Goal: Task Accomplishment & Management: Manage account settings

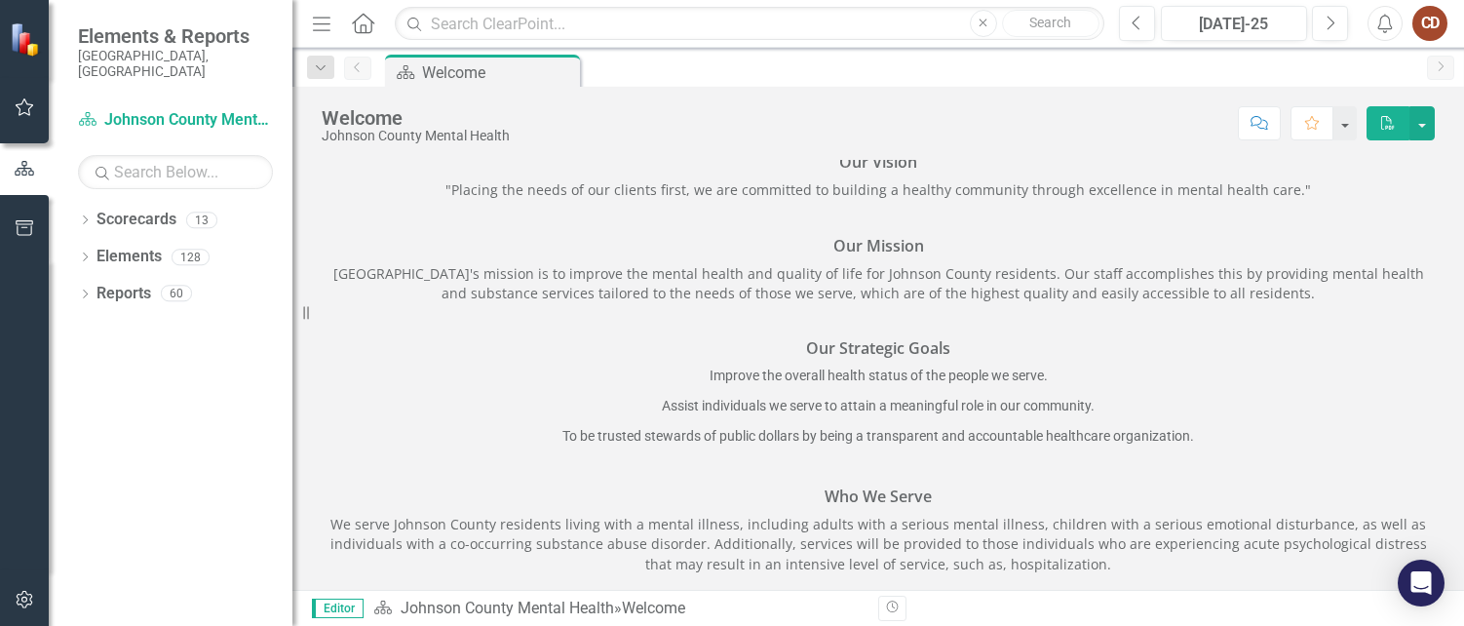
scroll to position [283, 0]
click at [30, 102] on icon "button" at bounding box center [25, 107] width 20 height 16
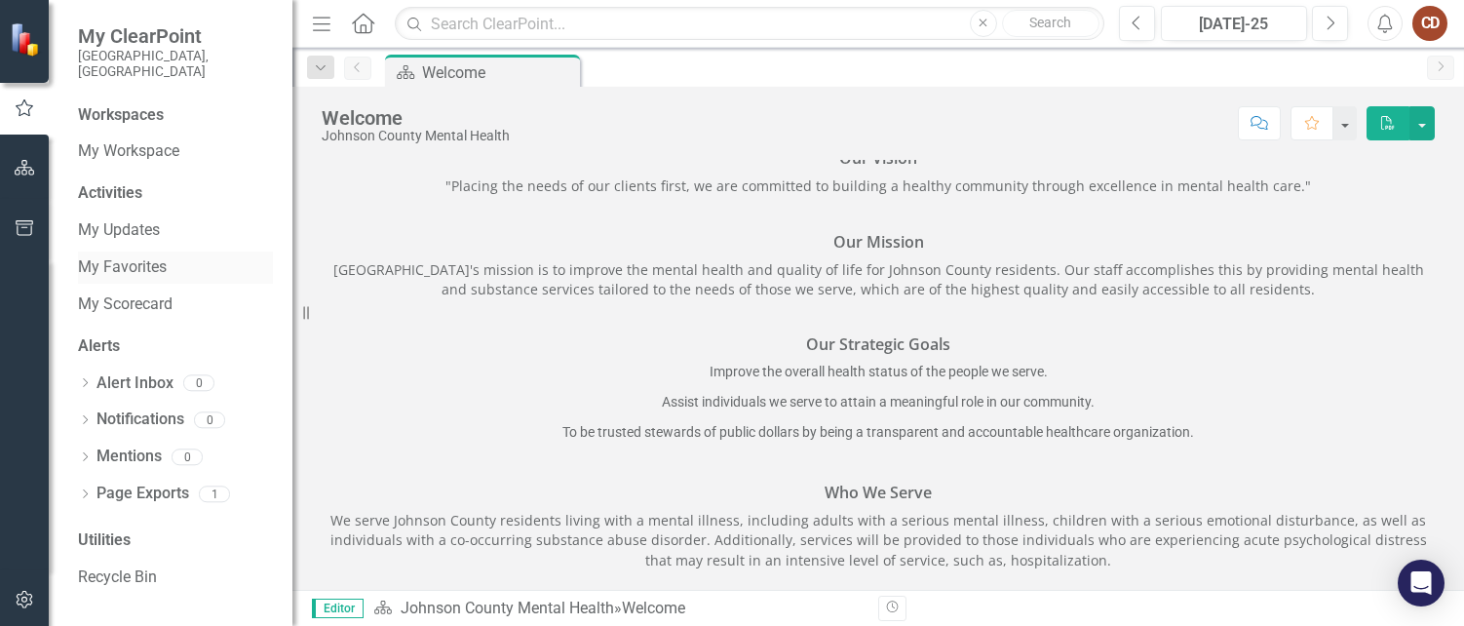
click at [144, 256] on link "My Favorites" at bounding box center [175, 267] width 195 height 22
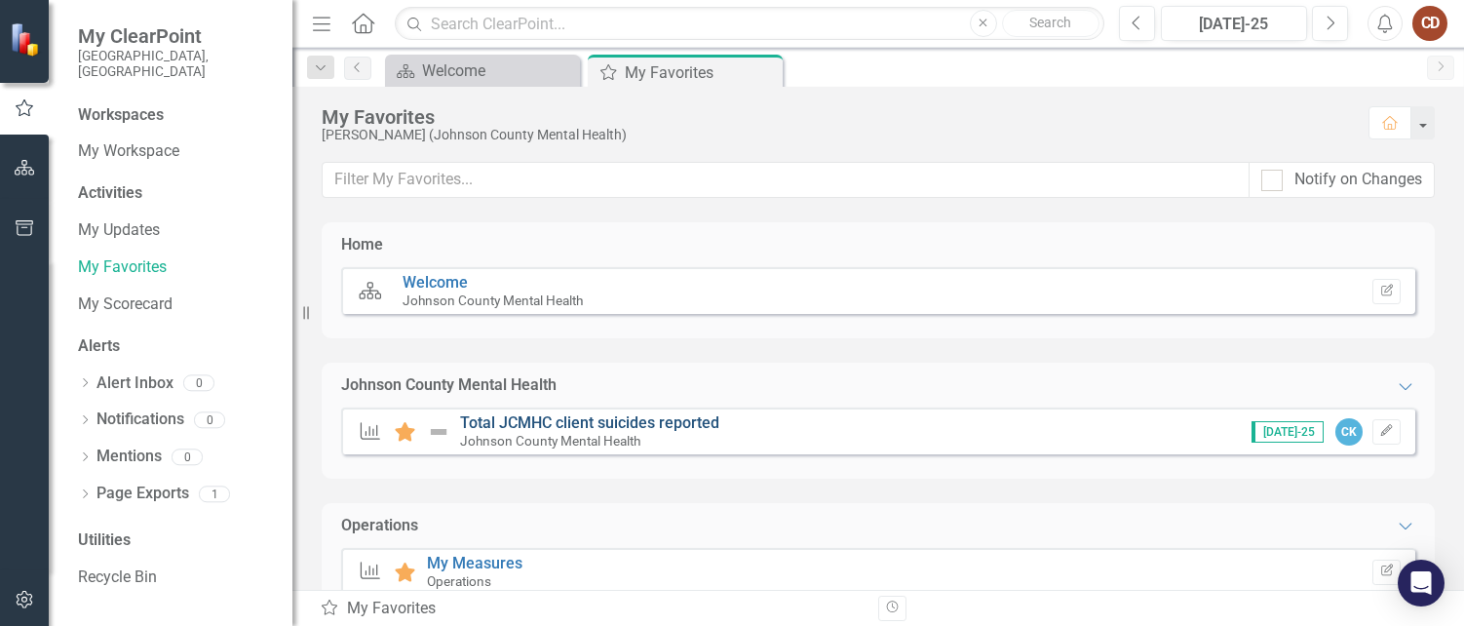
click at [631, 419] on link "Total JCMHC client suicides reported" at bounding box center [589, 422] width 259 height 19
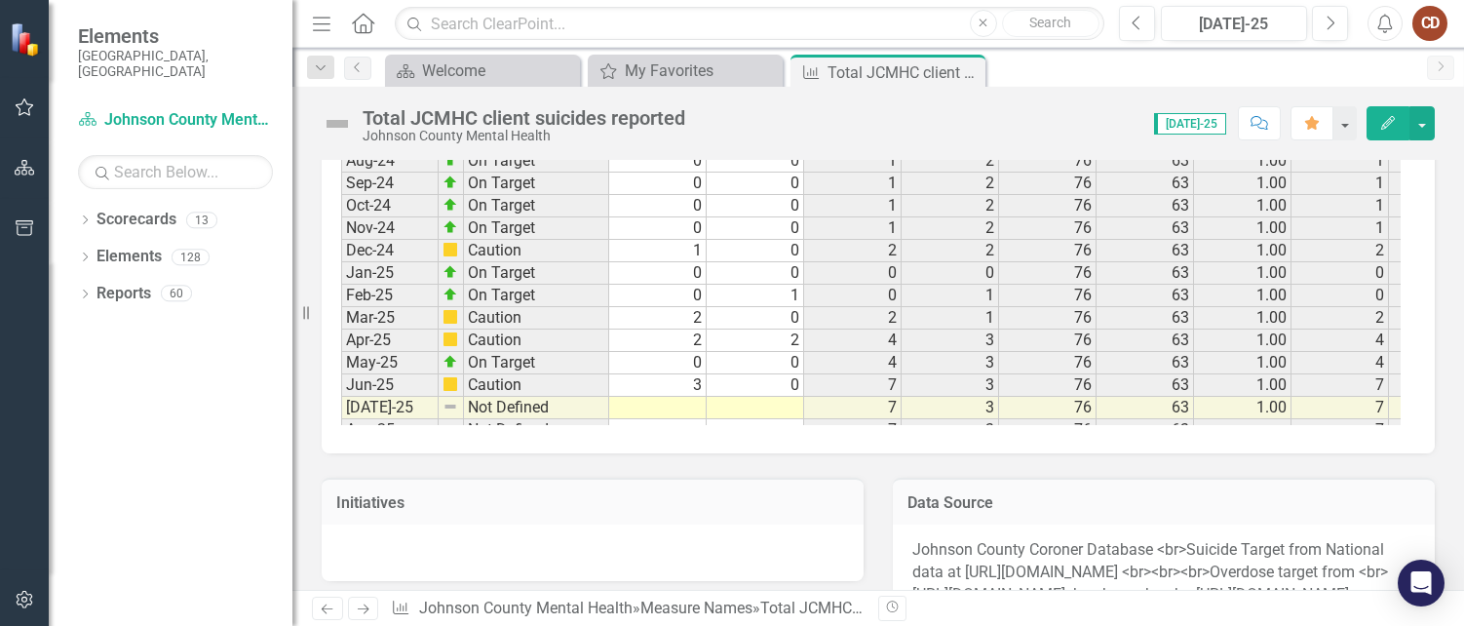
scroll to position [2397, 0]
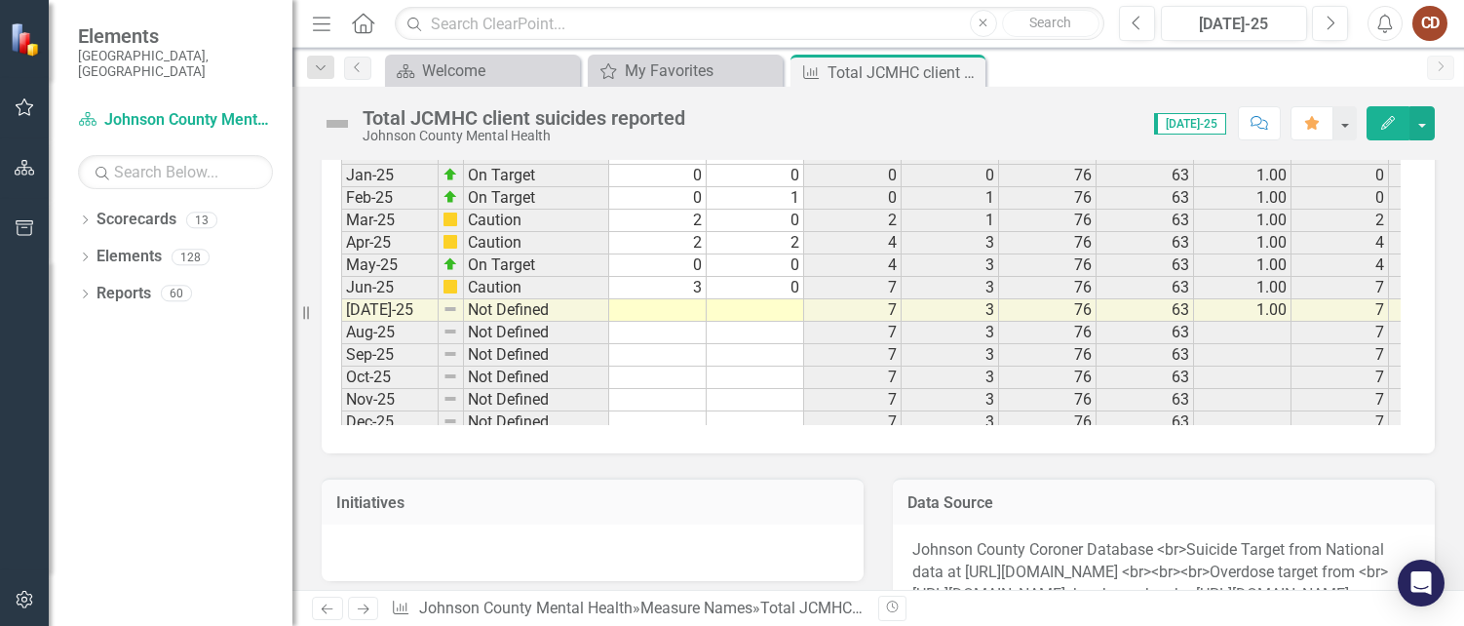
click at [689, 314] on tbody "Feb-23 On Target 0 0 0 0 76 63 1.00 0 0.00 0 0.00 0 10 0% 0% 12 0 [DATE]-23 On …" at bounding box center [1352, 175] width 2023 height 1055
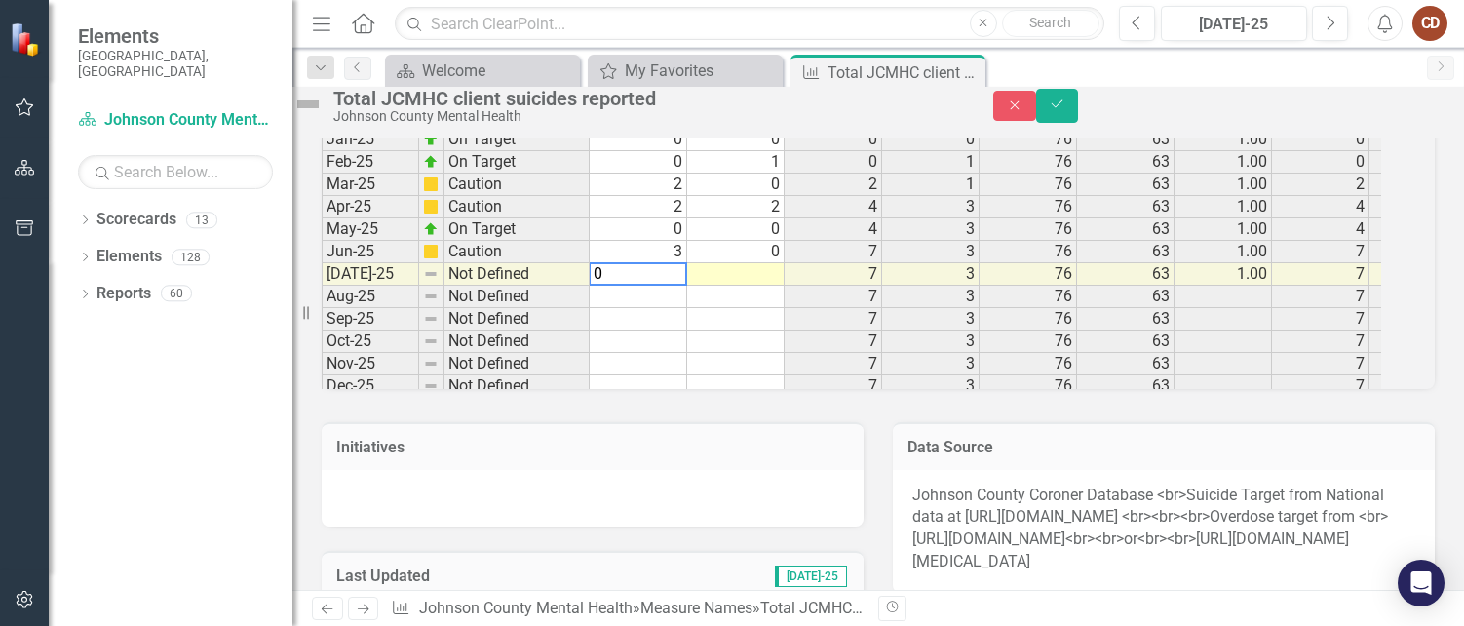
click at [761, 286] on td at bounding box center [735, 274] width 97 height 22
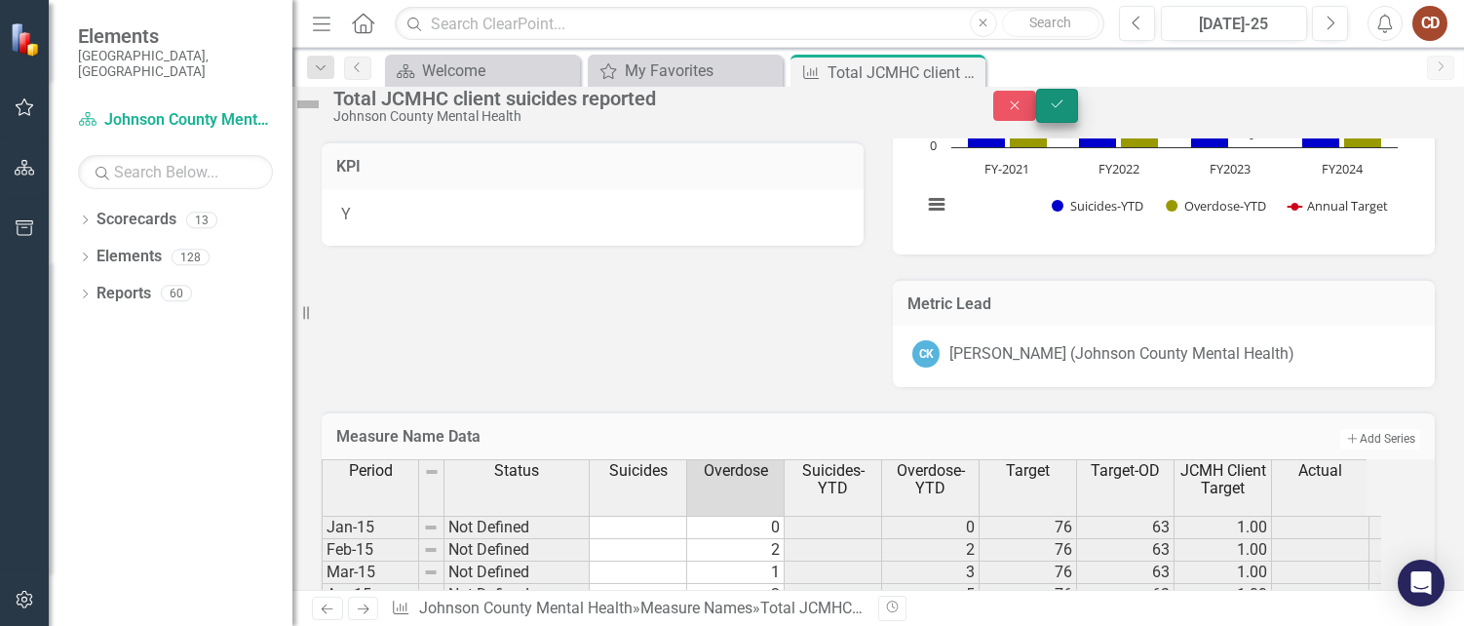
type textarea "0"
click at [1066, 111] on icon "Save" at bounding box center [1058, 104] width 18 height 14
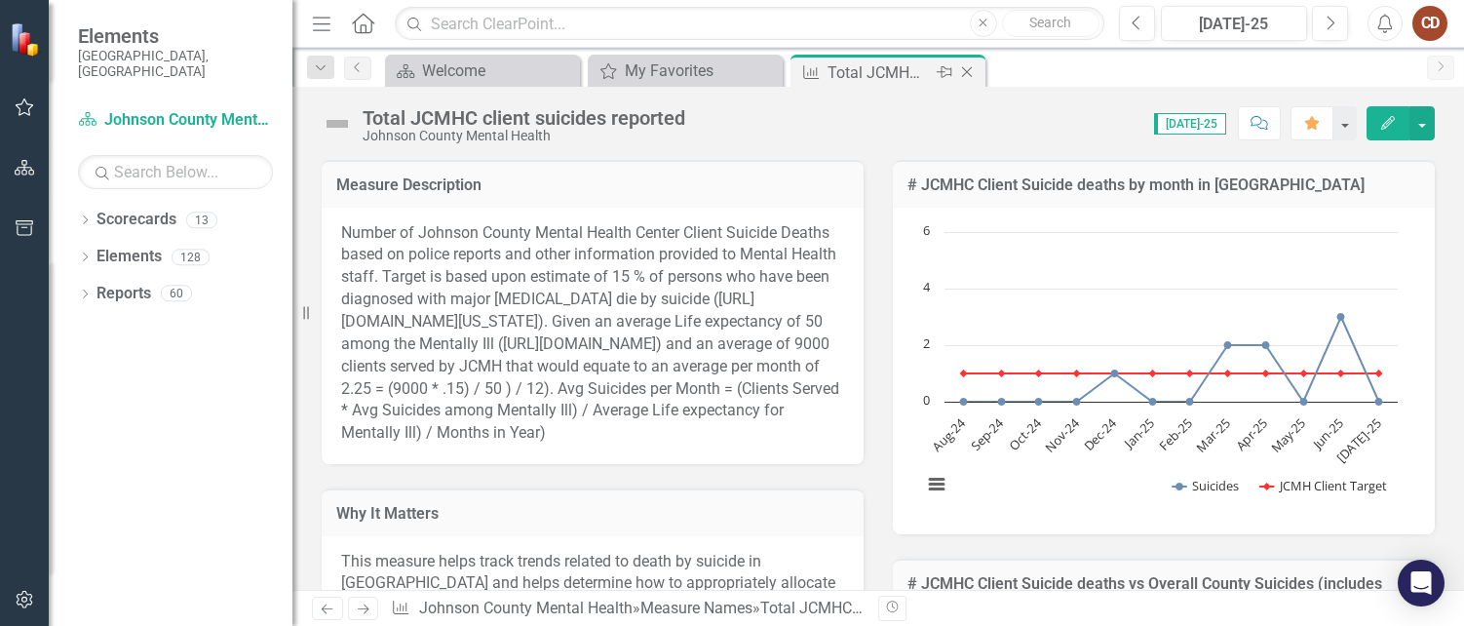
click at [961, 70] on icon "Close" at bounding box center [966, 72] width 19 height 16
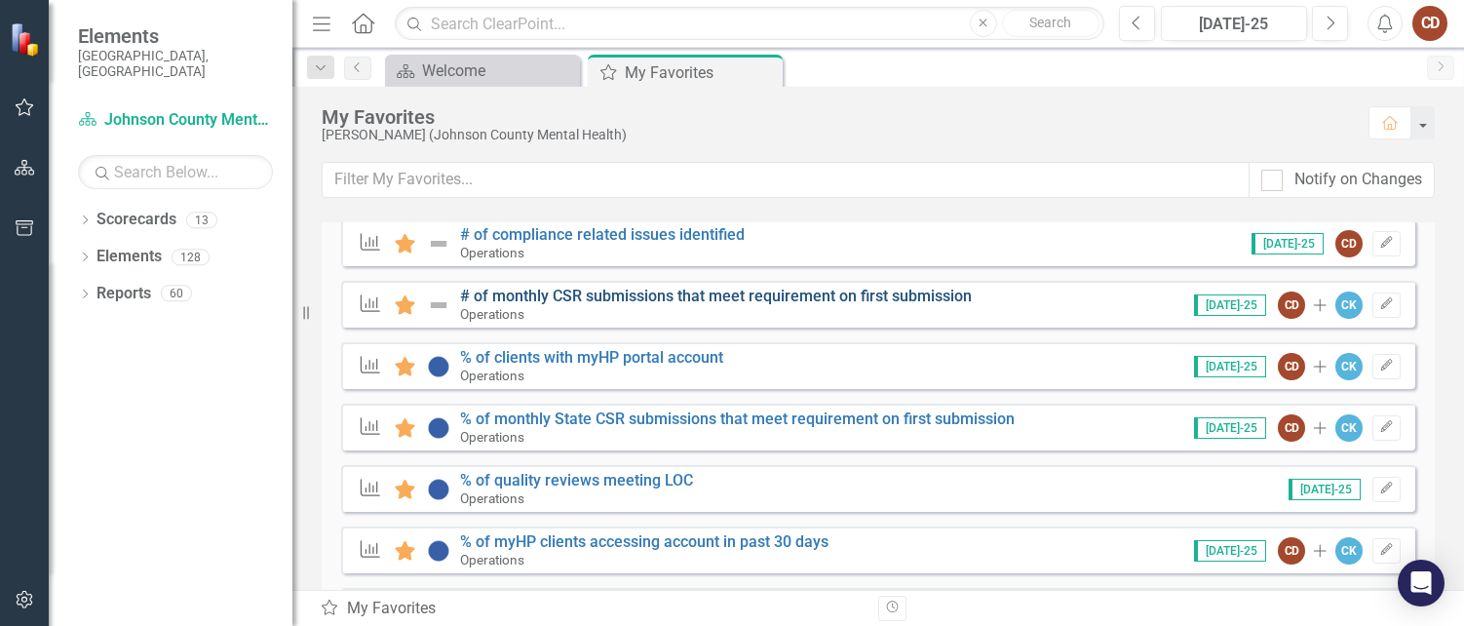
click at [927, 297] on link "# of monthly CSR submissions that meet requirement on first submission" at bounding box center [716, 296] width 512 height 19
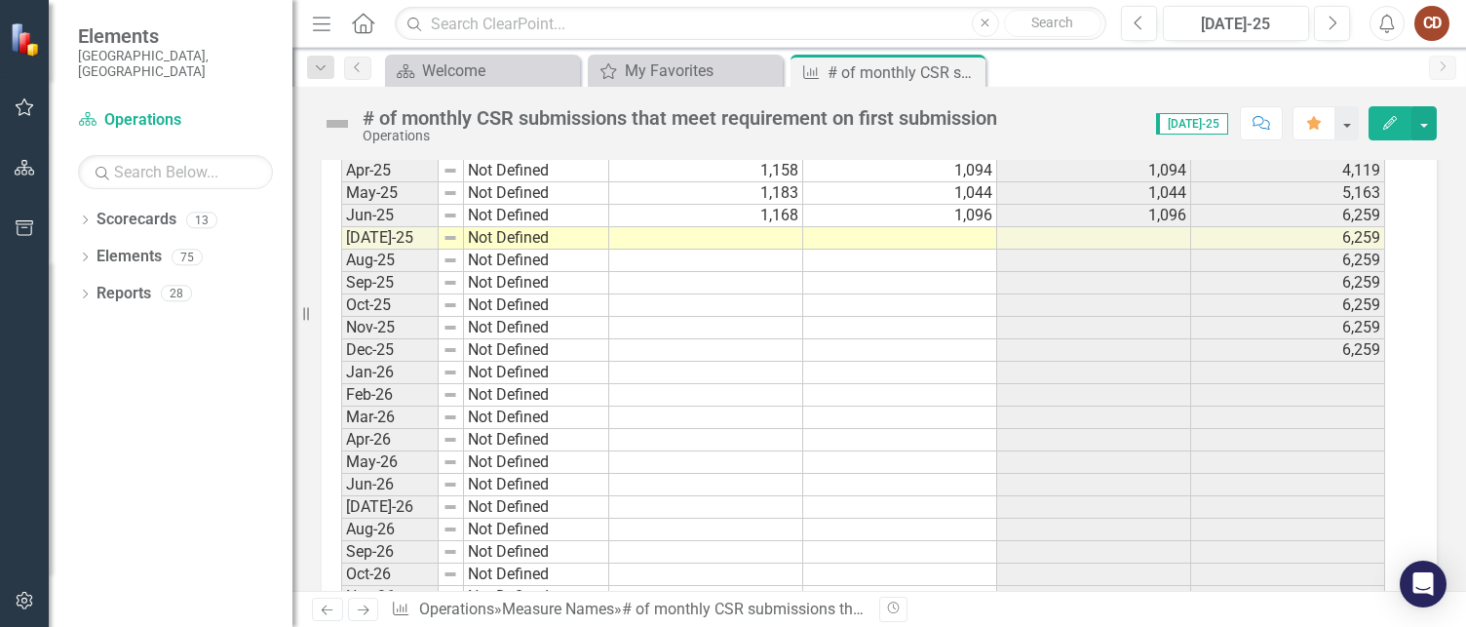
click at [749, 233] on tbody "Oct-23 Not Defined 1,057 970 970 9,584 Nov-23 Not Defined 1,064 988 988 10,572 …" at bounding box center [863, 192] width 1044 height 875
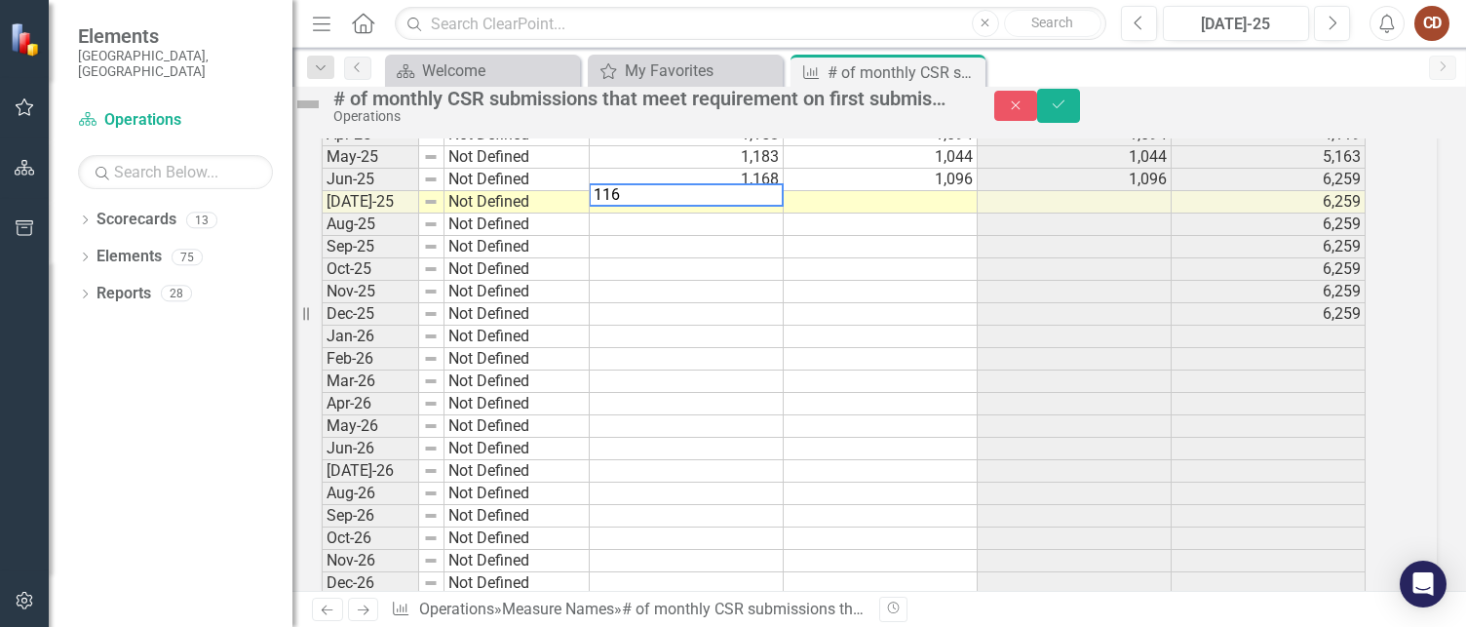
type textarea "1169"
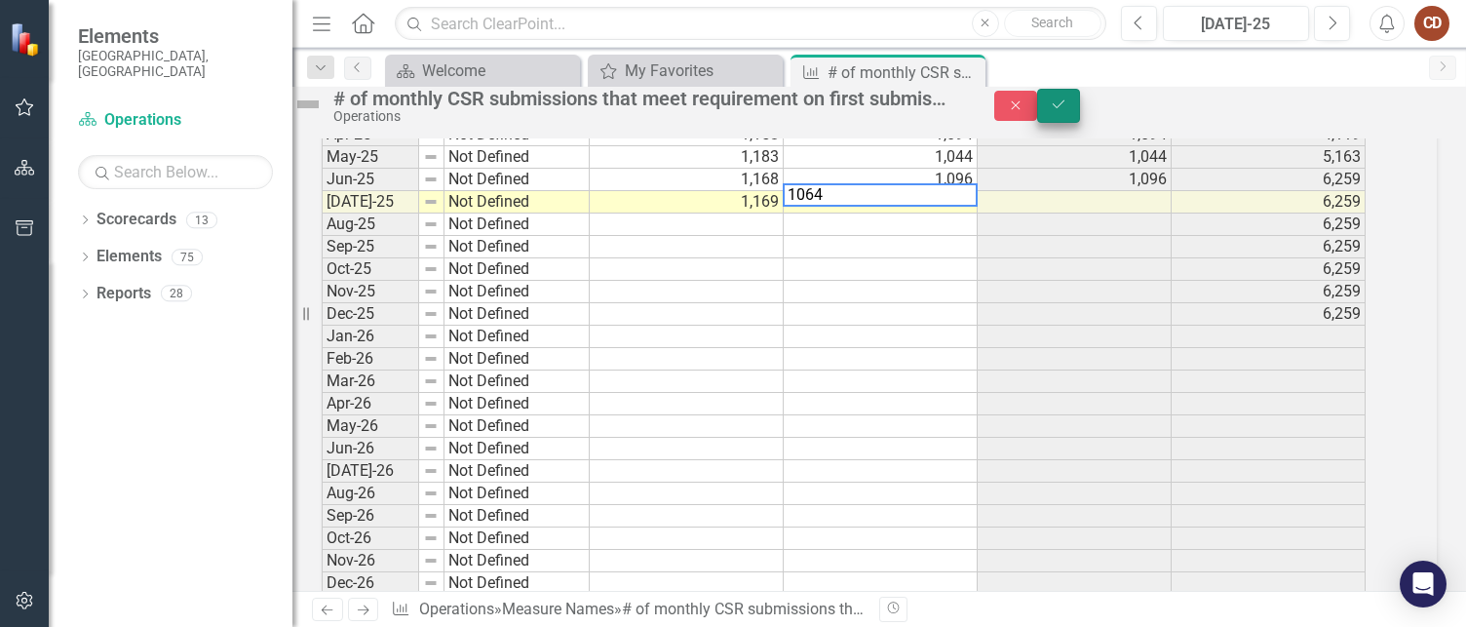
type textarea "1064"
click at [1067, 111] on icon "Save" at bounding box center [1059, 104] width 18 height 14
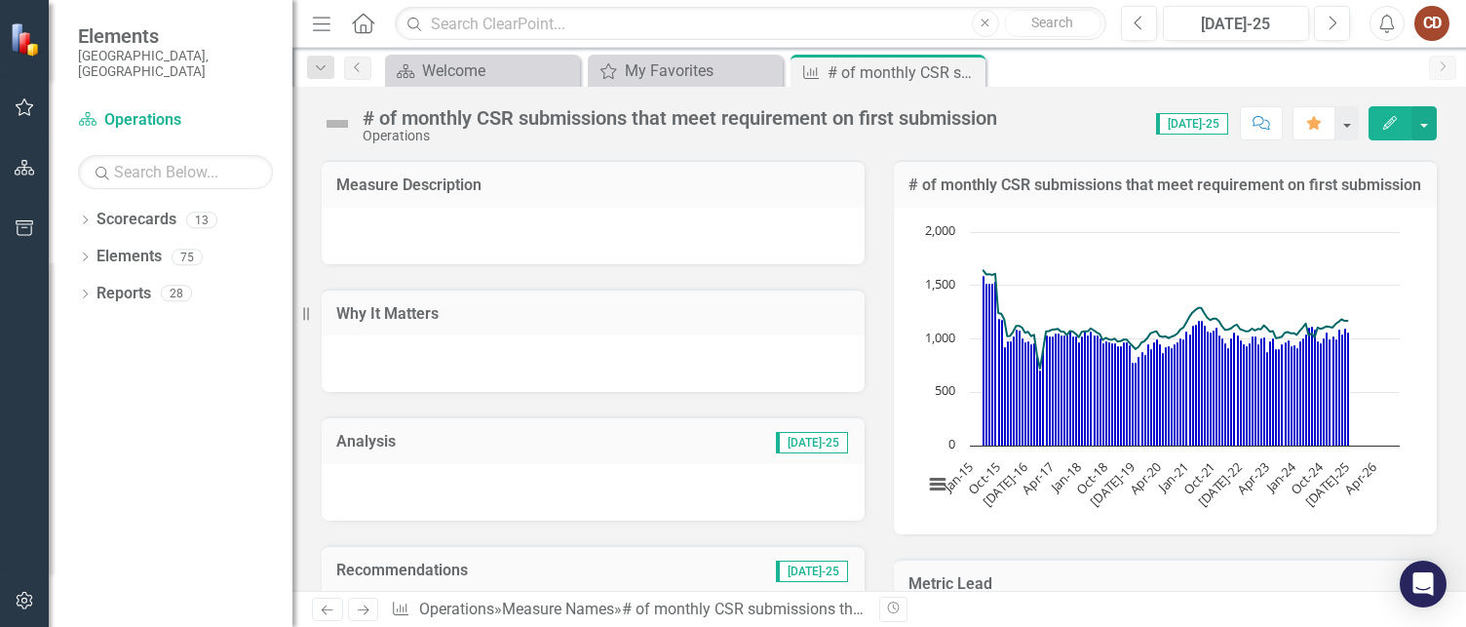
drag, startPoint x: 965, startPoint y: 72, endPoint x: 940, endPoint y: 72, distance: 25.3
click at [0, 0] on icon at bounding box center [0, 0] width 0 height 0
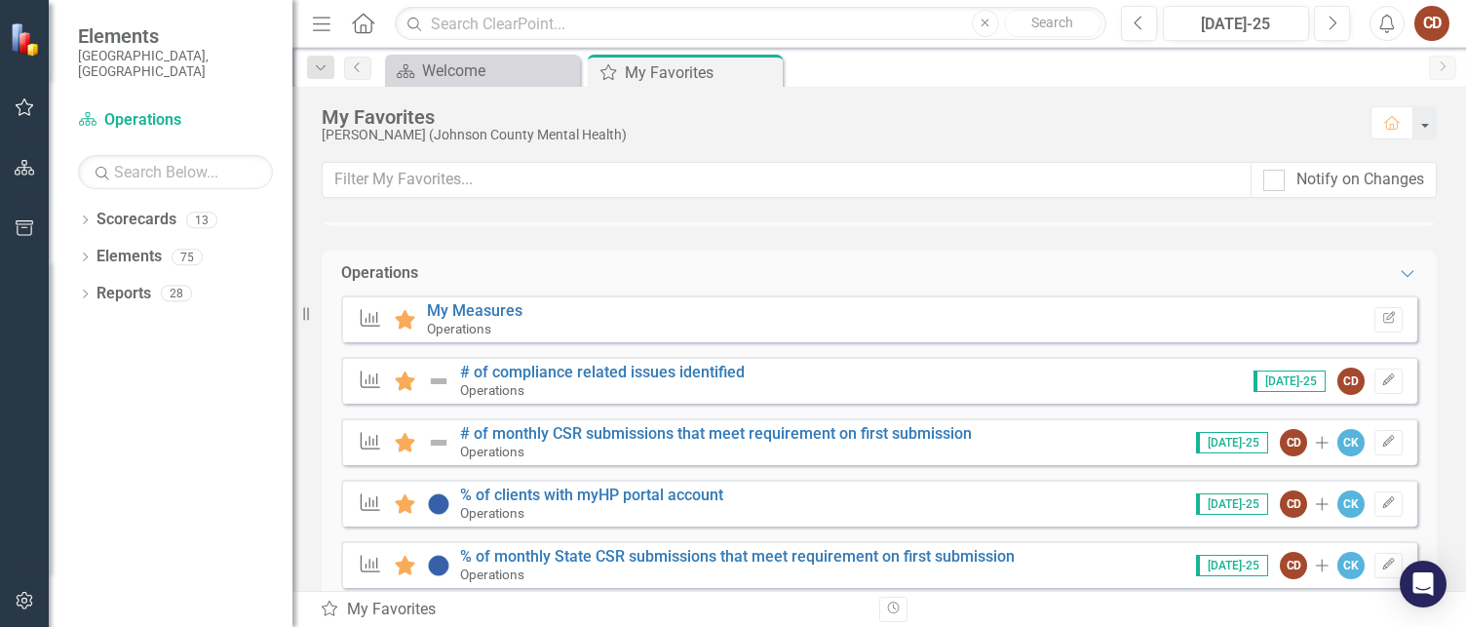
scroll to position [292, 0]
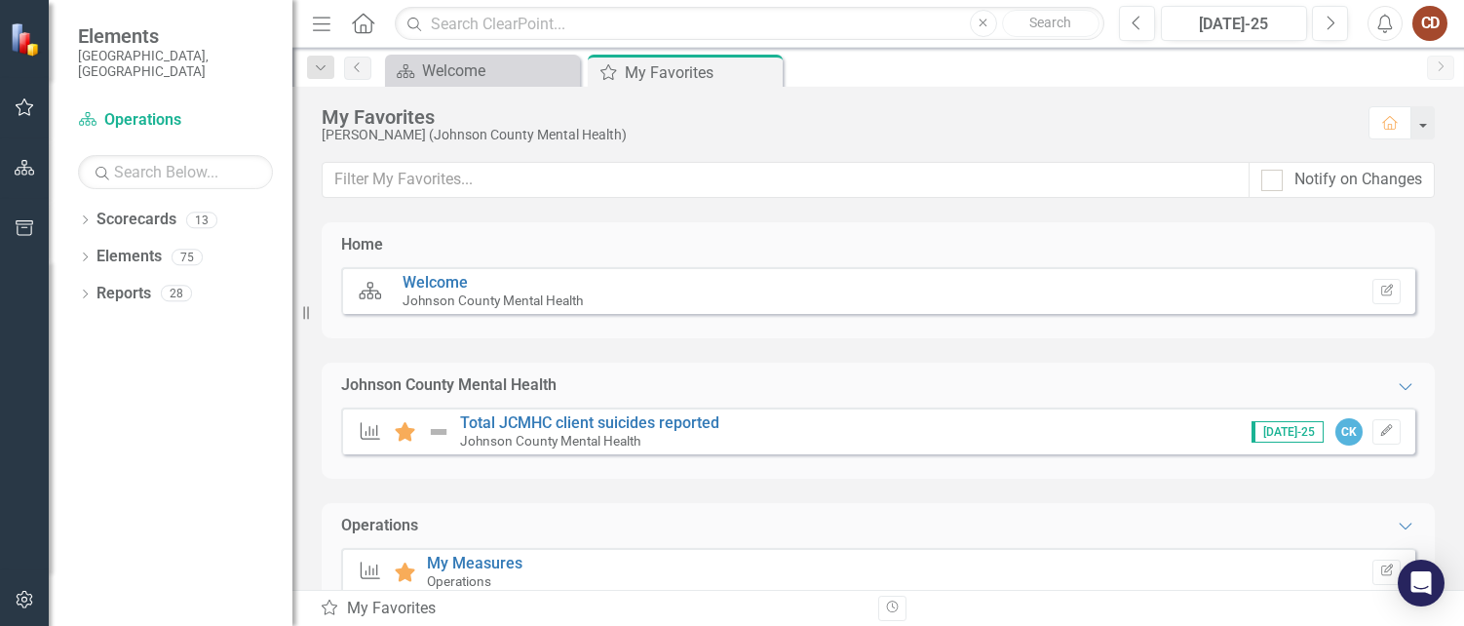
scroll to position [292, 0]
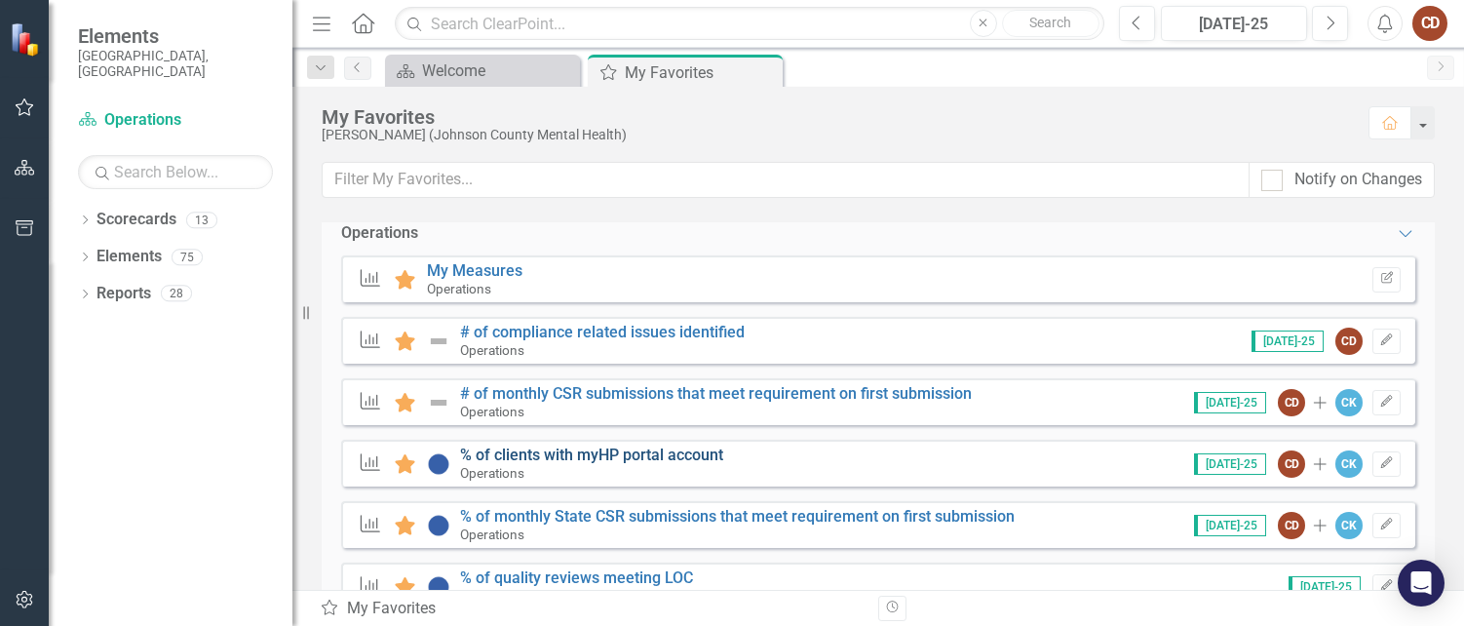
click at [610, 452] on link "% of clients with myHP portal account" at bounding box center [591, 454] width 263 height 19
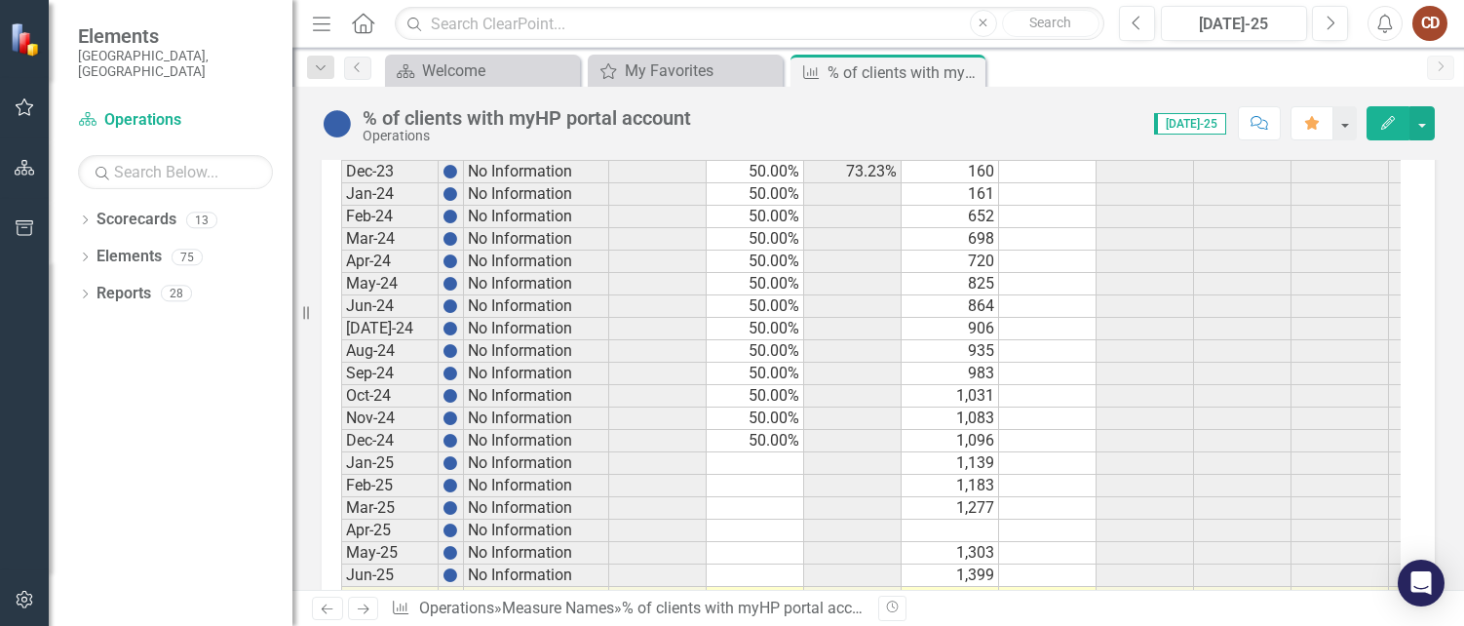
scroll to position [2689, 0]
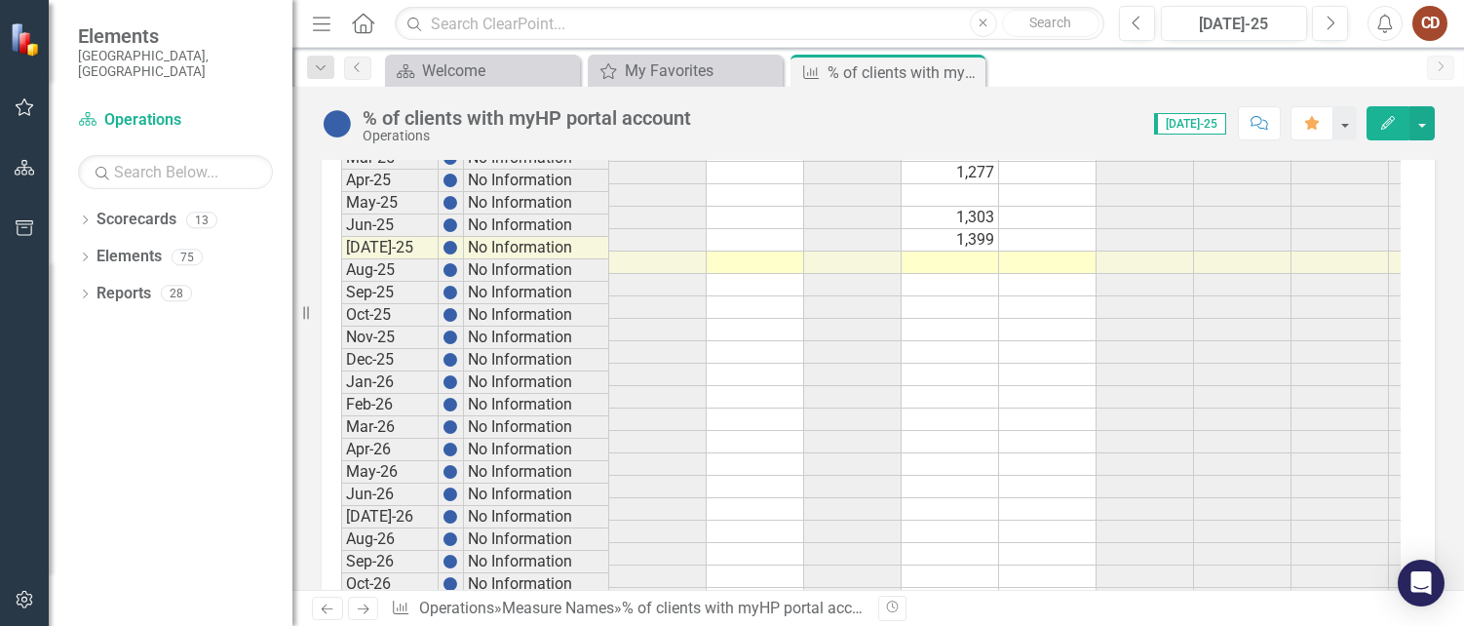
drag, startPoint x: 970, startPoint y: 73, endPoint x: 953, endPoint y: 74, distance: 16.6
click at [0, 0] on icon "Close" at bounding box center [0, 0] width 0 height 0
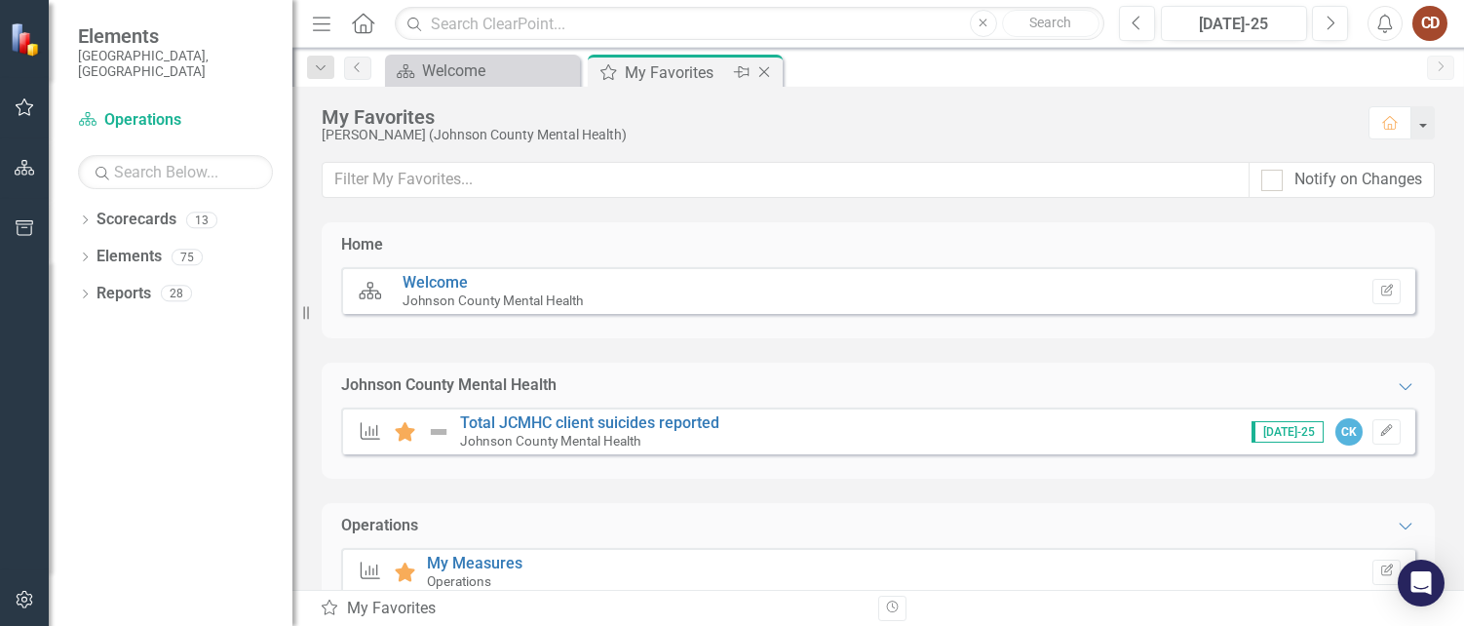
click at [660, 74] on div "My Favorites" at bounding box center [677, 72] width 104 height 24
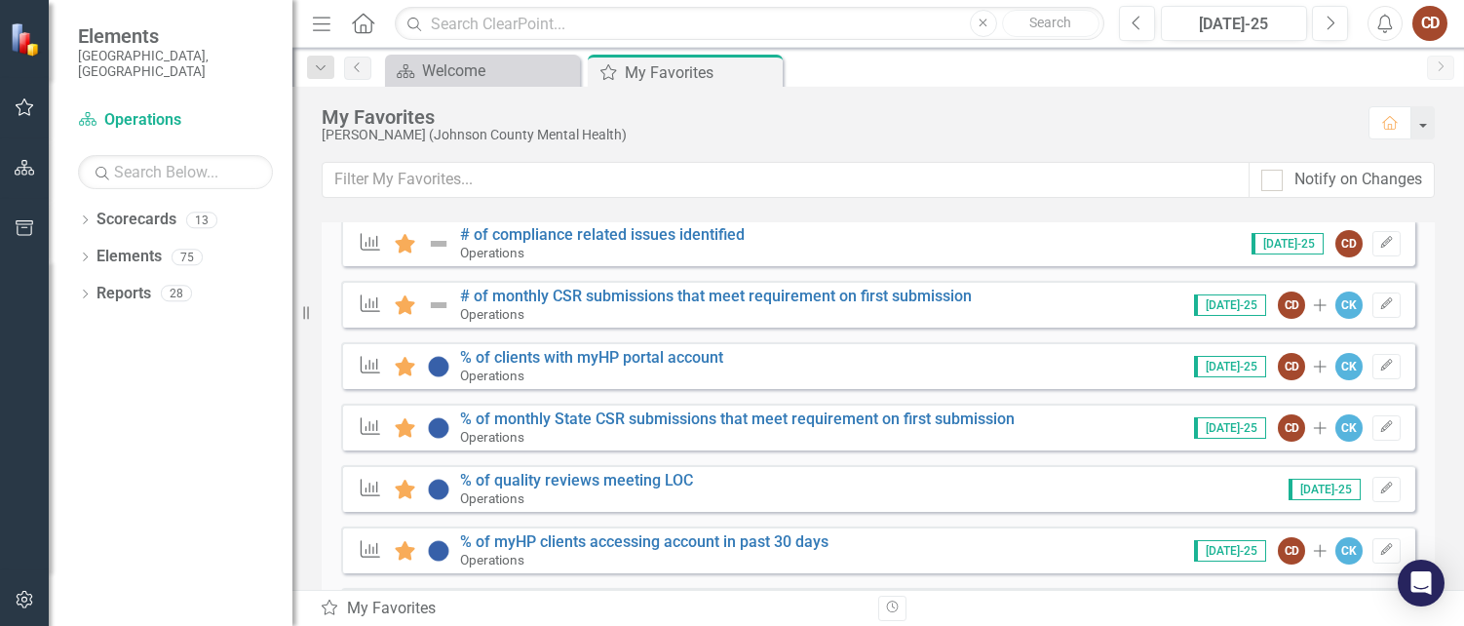
scroll to position [487, 0]
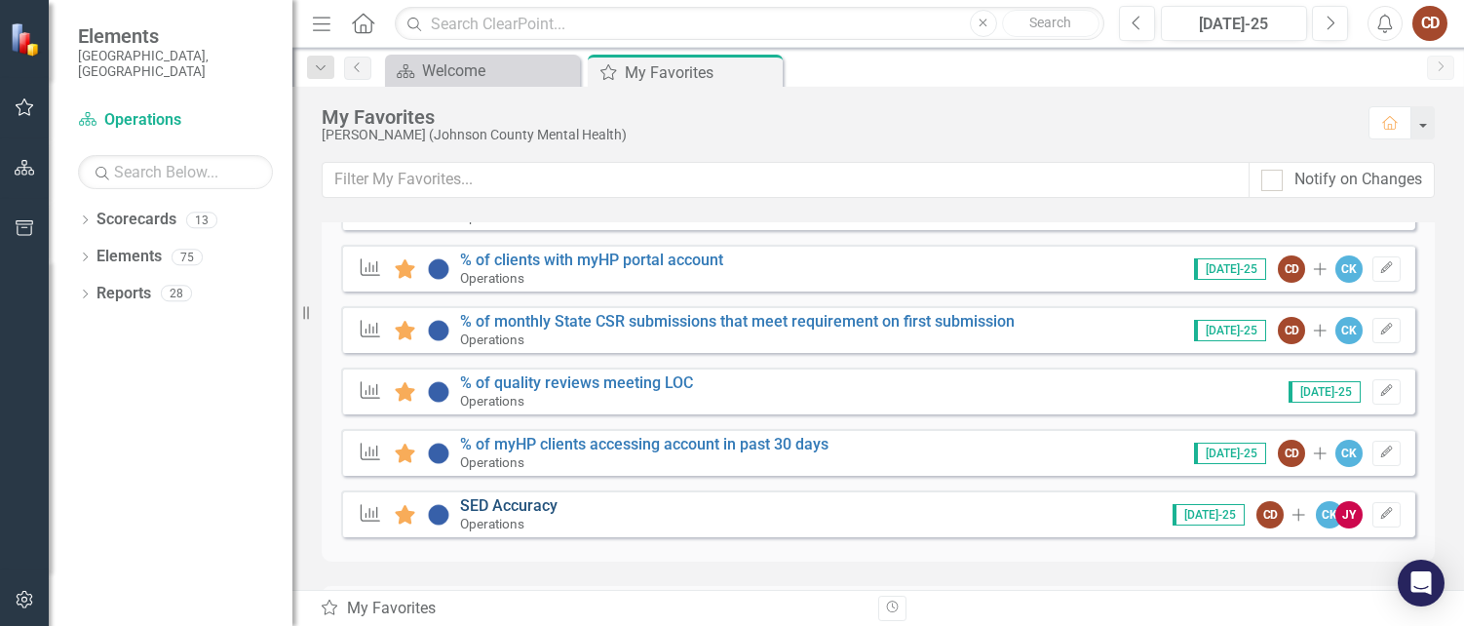
click at [529, 506] on link "SED Accuracy" at bounding box center [508, 505] width 97 height 19
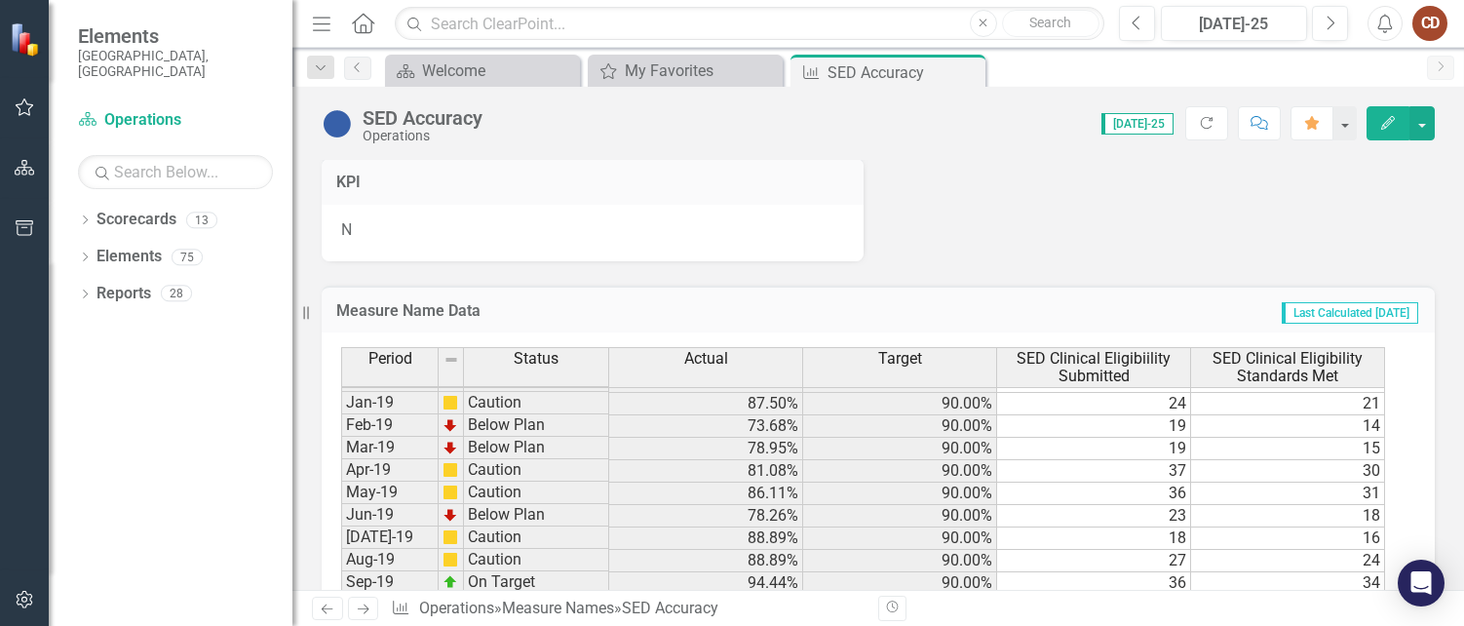
scroll to position [1321, 0]
